Goal: Check status: Check status

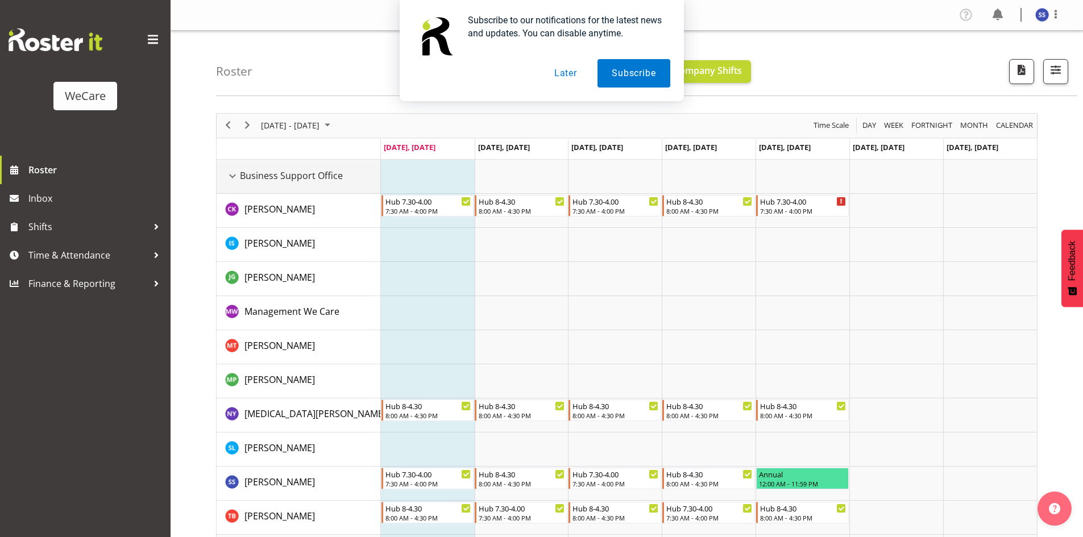
click at [233, 169] on div "Business Support Office resource" at bounding box center [232, 176] width 15 height 15
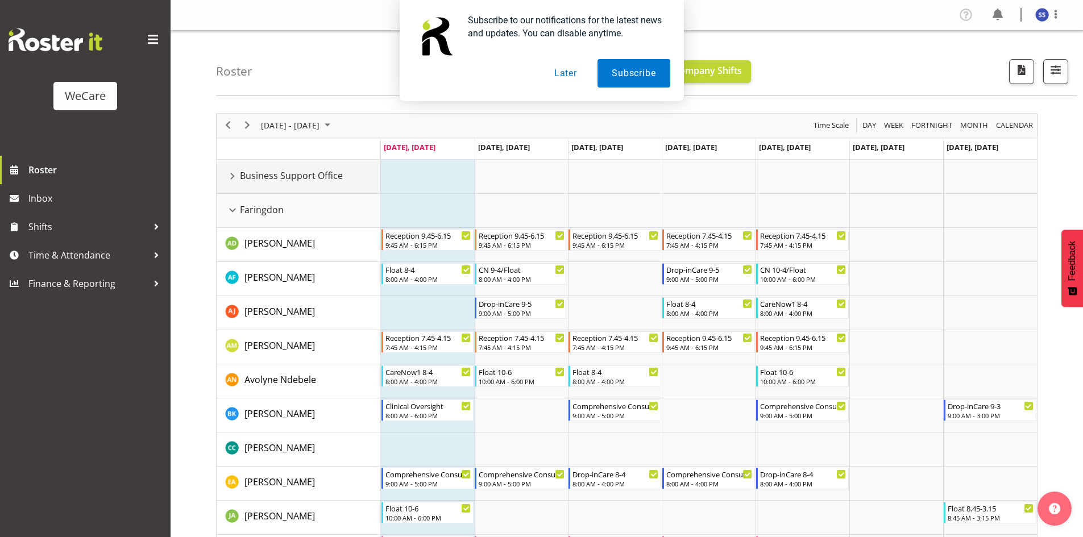
click at [237, 175] on div "Business Support Office resource" at bounding box center [232, 176] width 15 height 15
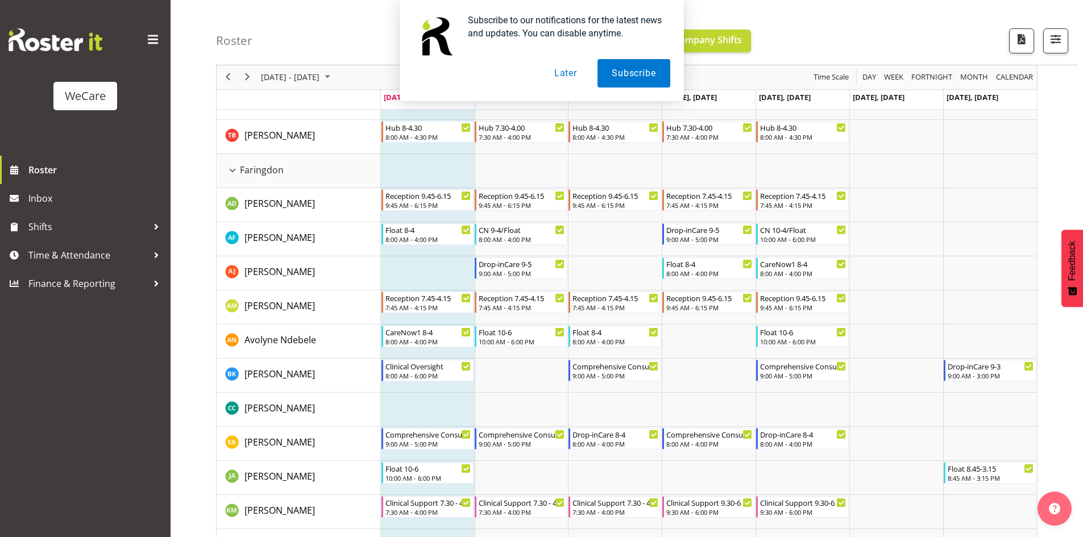
scroll to position [398, 0]
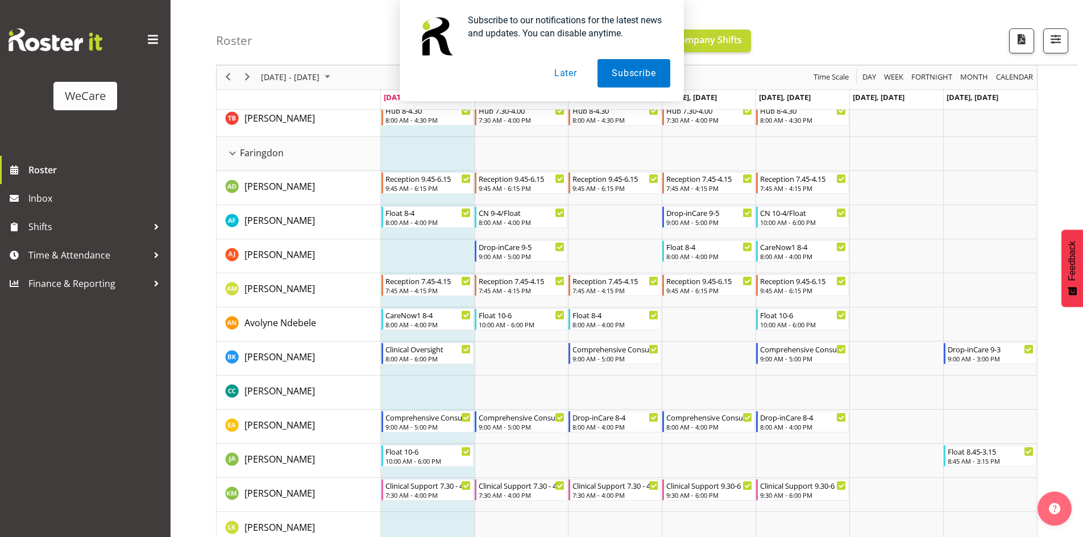
click at [1007, 76] on div "Subscribe to our notifications for the latest news and updates. You can disable…" at bounding box center [541, 50] width 1083 height 101
click at [581, 70] on button "Later" at bounding box center [565, 73] width 51 height 28
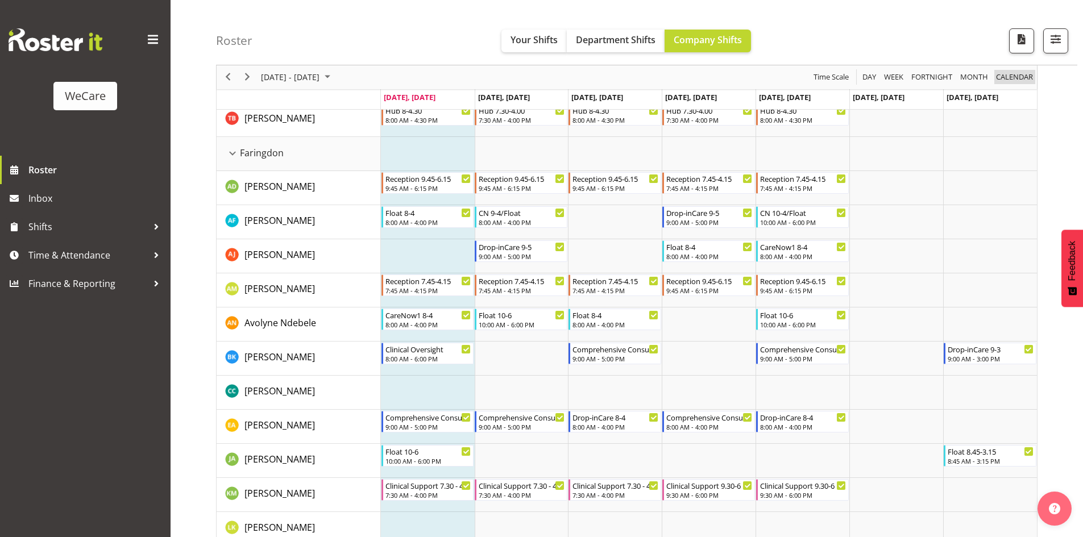
click at [1011, 76] on span "calendar" at bounding box center [1014, 77] width 39 height 14
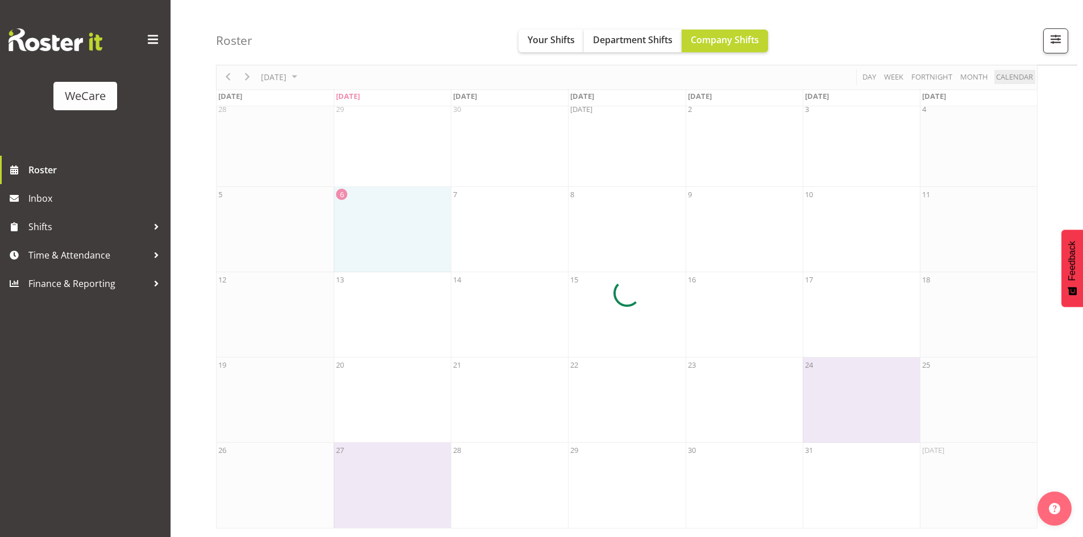
scroll to position [55, 0]
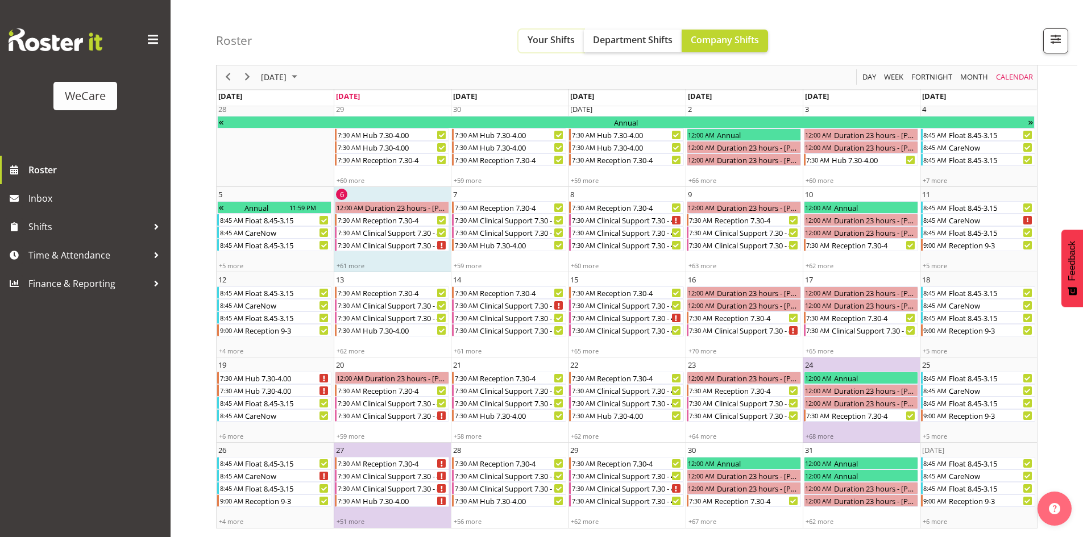
click at [561, 39] on span "Your Shifts" at bounding box center [551, 40] width 47 height 13
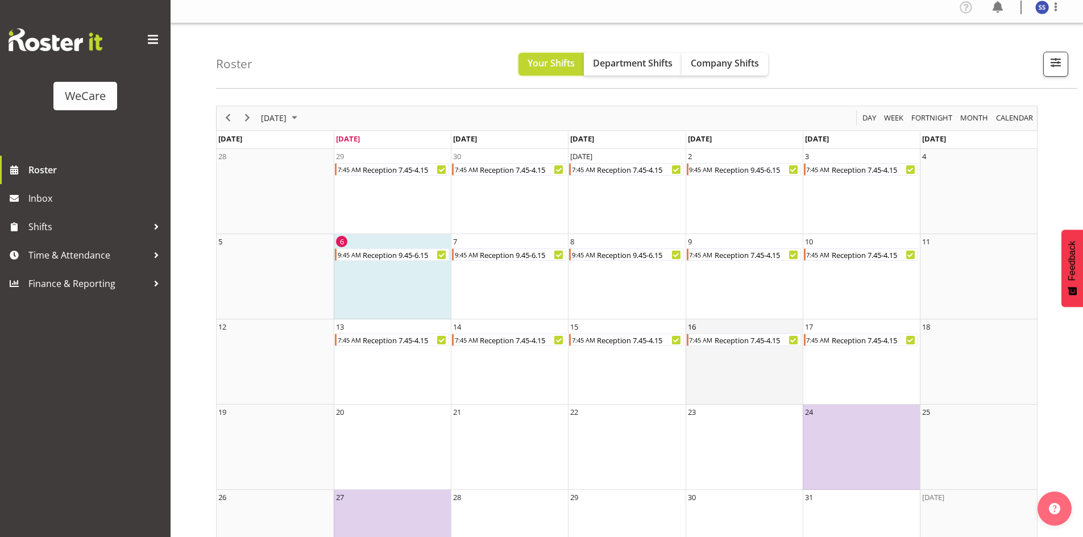
scroll to position [55, 0]
